Goal: Task Accomplishment & Management: Manage account settings

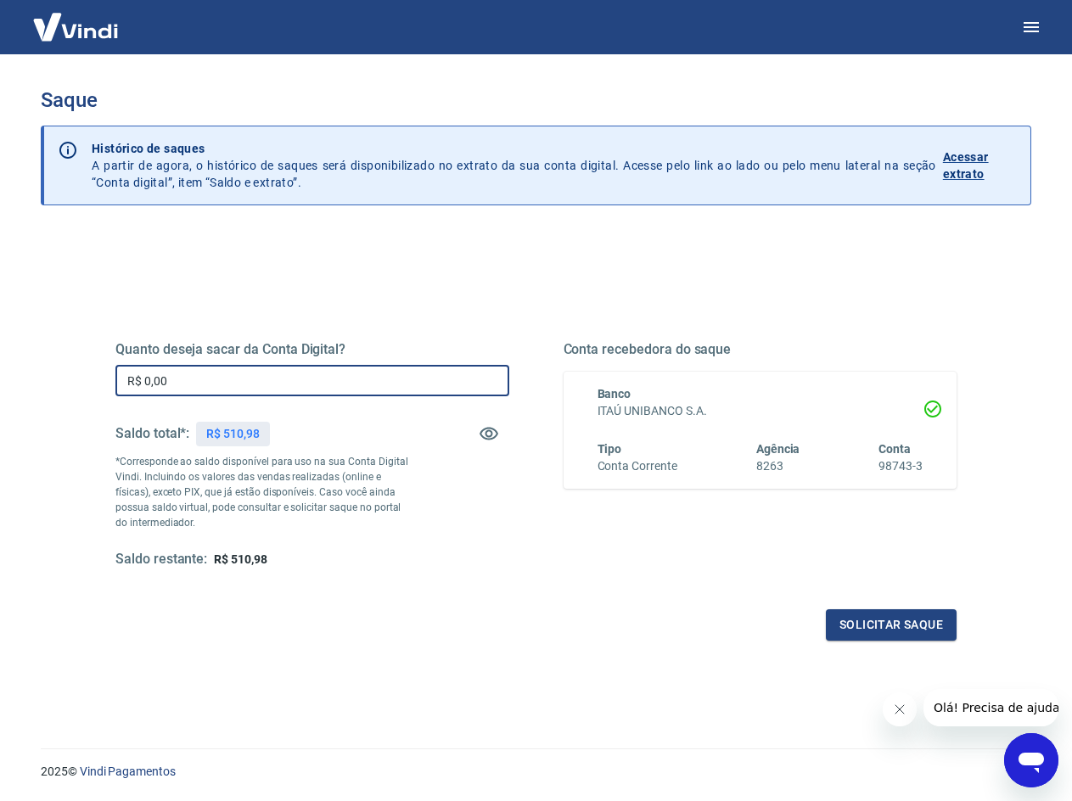
click at [253, 383] on input "R$ 0,00" at bounding box center [312, 380] width 394 height 31
drag, startPoint x: 225, startPoint y: 431, endPoint x: 299, endPoint y: 433, distance: 73.9
click at [299, 433] on div "Saldo total*: R$ 510,98" at bounding box center [312, 433] width 394 height 41
copy p "510,98"
click at [214, 392] on input "R$ 0,00" at bounding box center [312, 380] width 394 height 31
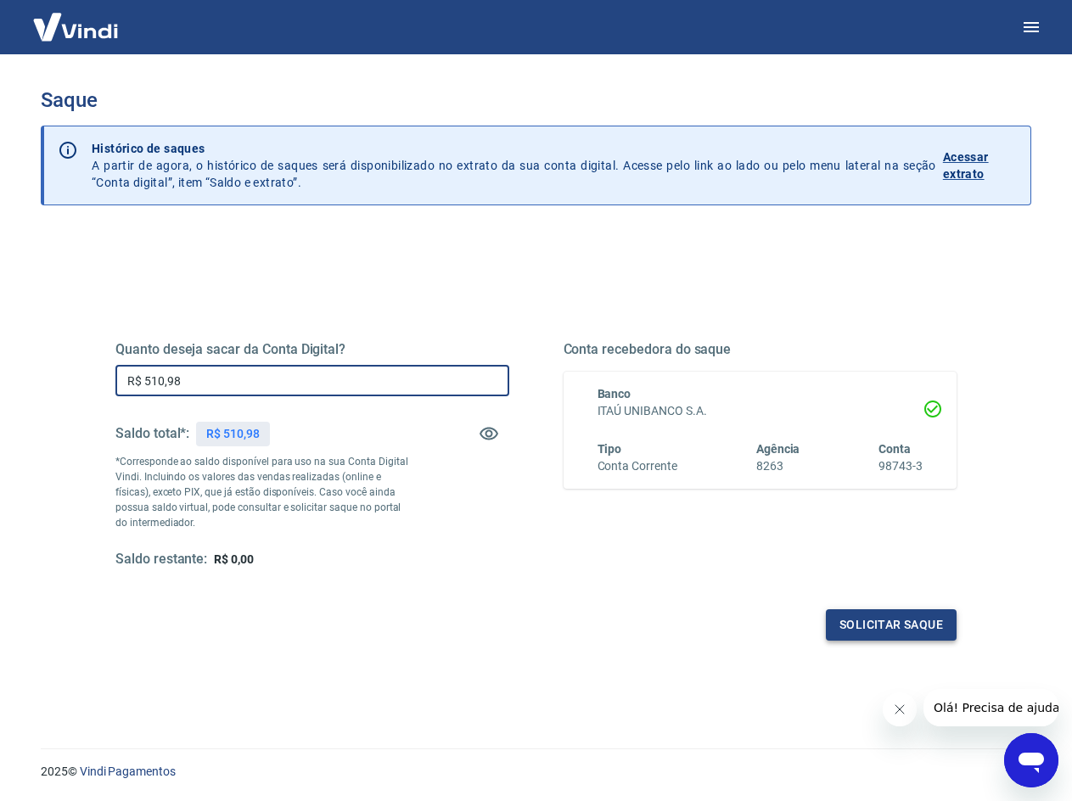
type input "R$ 510,98"
click at [903, 634] on button "Solicitar saque" at bounding box center [891, 624] width 131 height 31
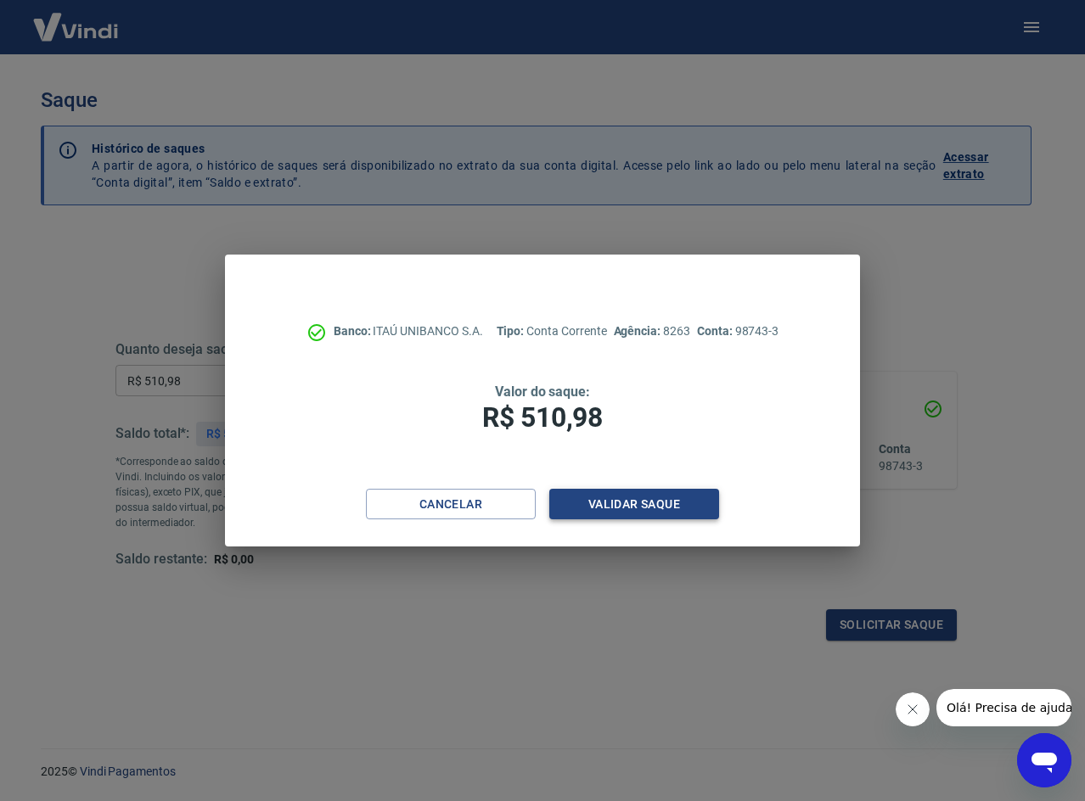
click at [637, 510] on button "Validar saque" at bounding box center [634, 504] width 170 height 31
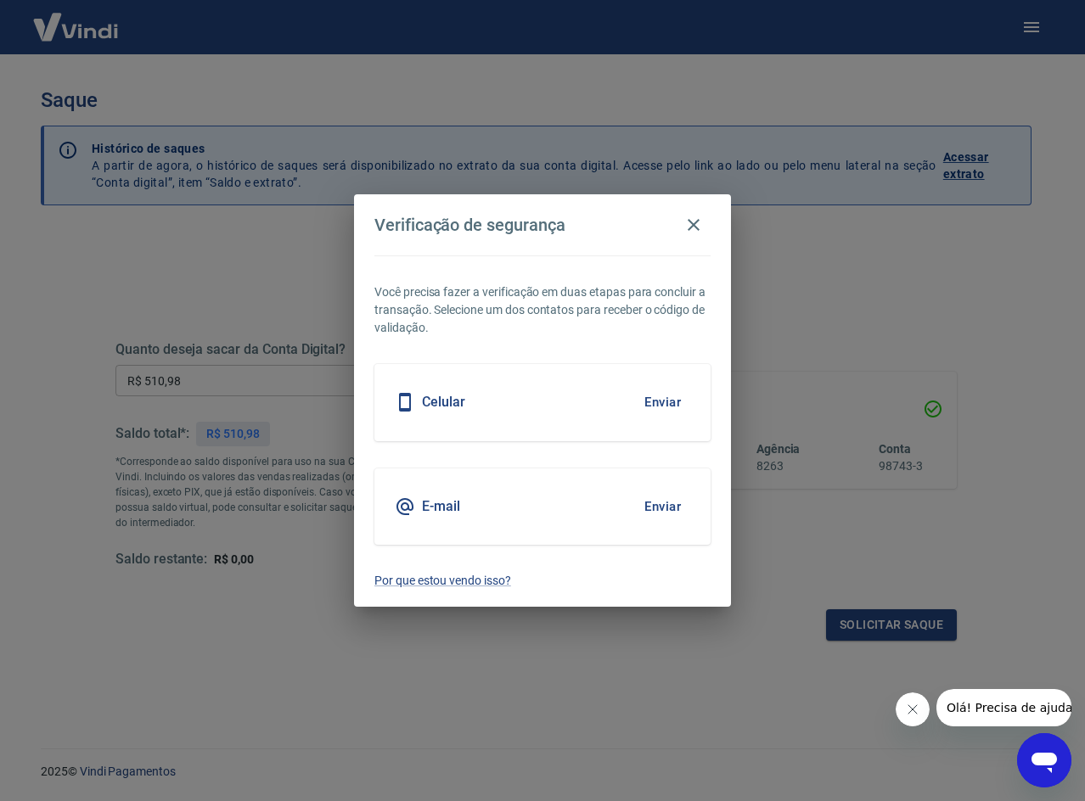
click at [656, 507] on button "Enviar" at bounding box center [662, 507] width 55 height 36
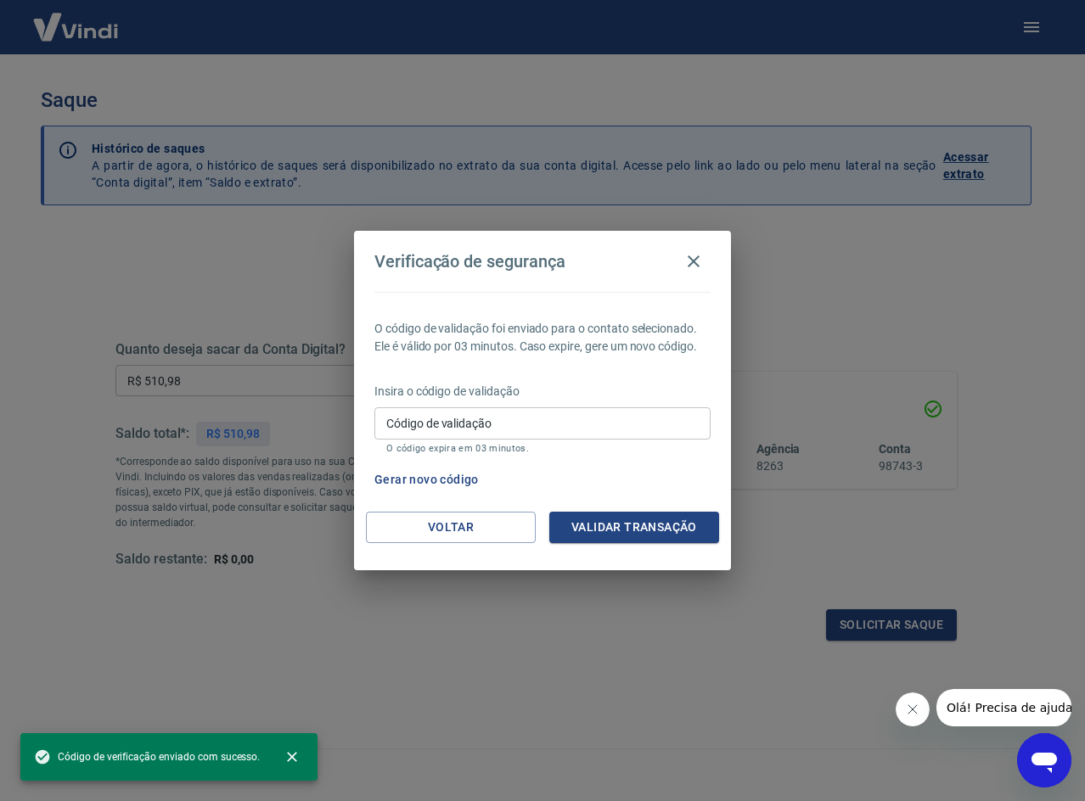
click at [488, 421] on input "Código de validação" at bounding box center [542, 422] width 336 height 31
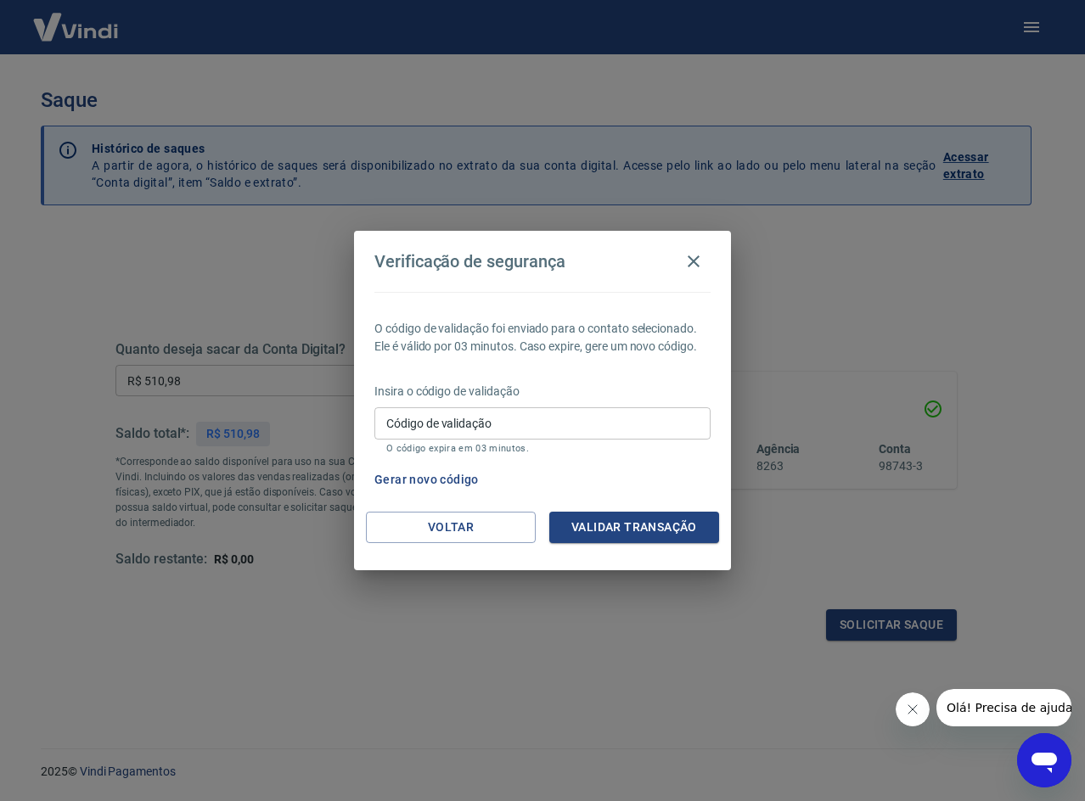
click at [452, 433] on input "Código de validação" at bounding box center [542, 422] width 336 height 31
paste input "244227"
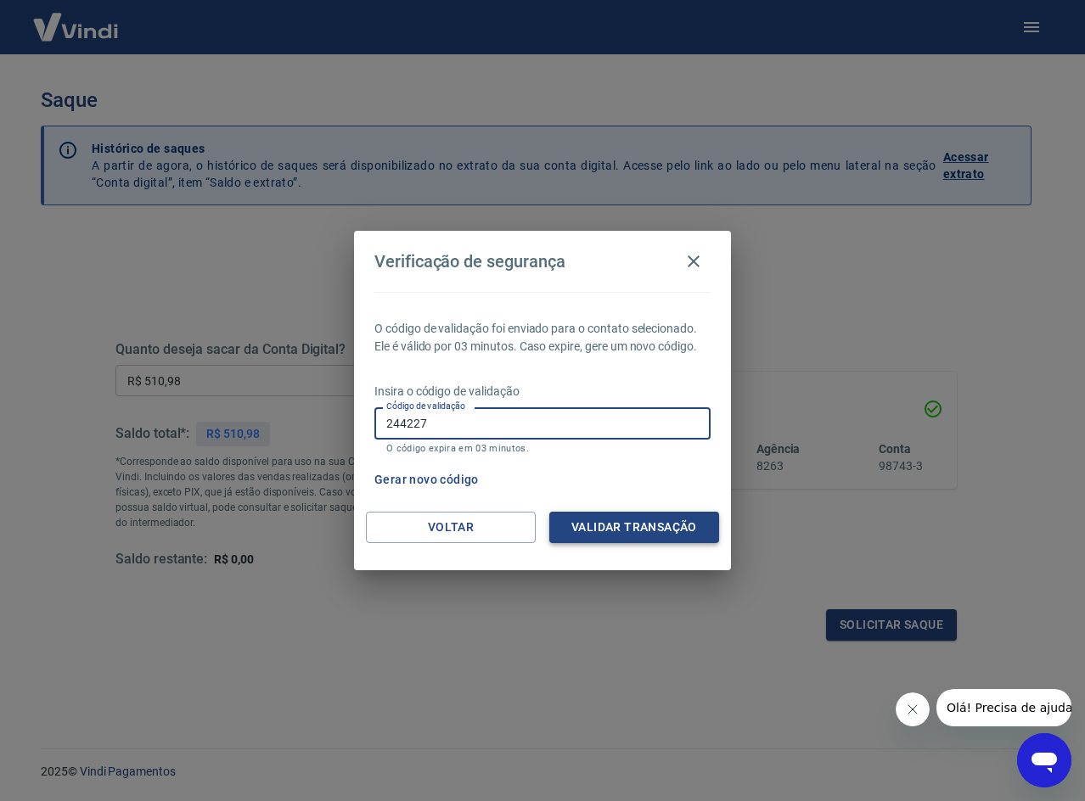
type input "244227"
click at [617, 529] on button "Validar transação" at bounding box center [634, 527] width 170 height 31
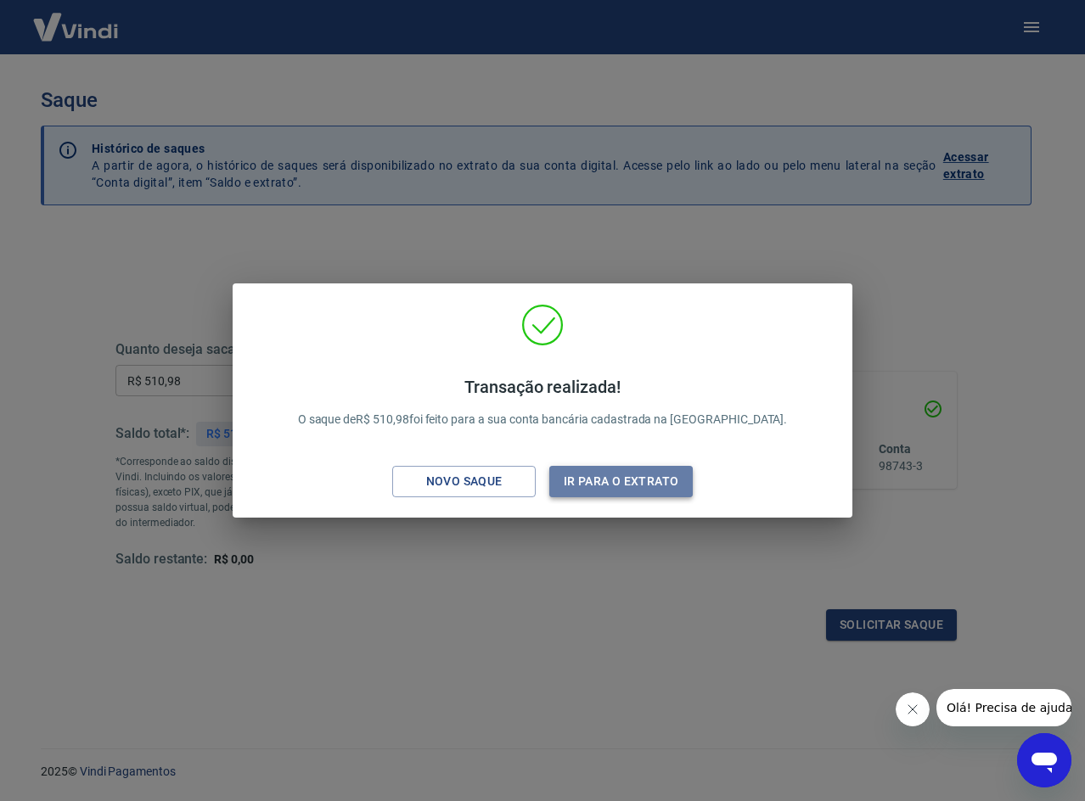
click at [605, 482] on button "Ir para o extrato" at bounding box center [620, 481] width 143 height 31
